Goal: Task Accomplishment & Management: Manage account settings

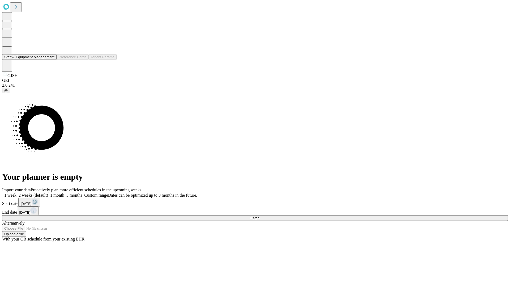
click at [51, 60] on button "Staff & Equipment Management" at bounding box center [29, 57] width 54 height 6
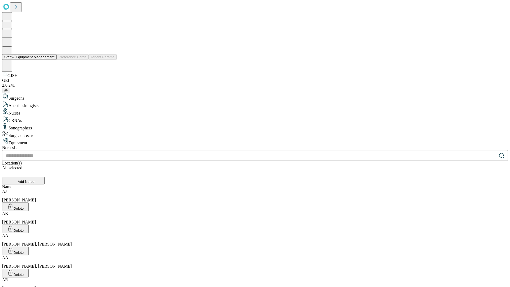
click at [51, 60] on button "Staff & Equipment Management" at bounding box center [29, 57] width 54 height 6
